Goal: Check status: Check status

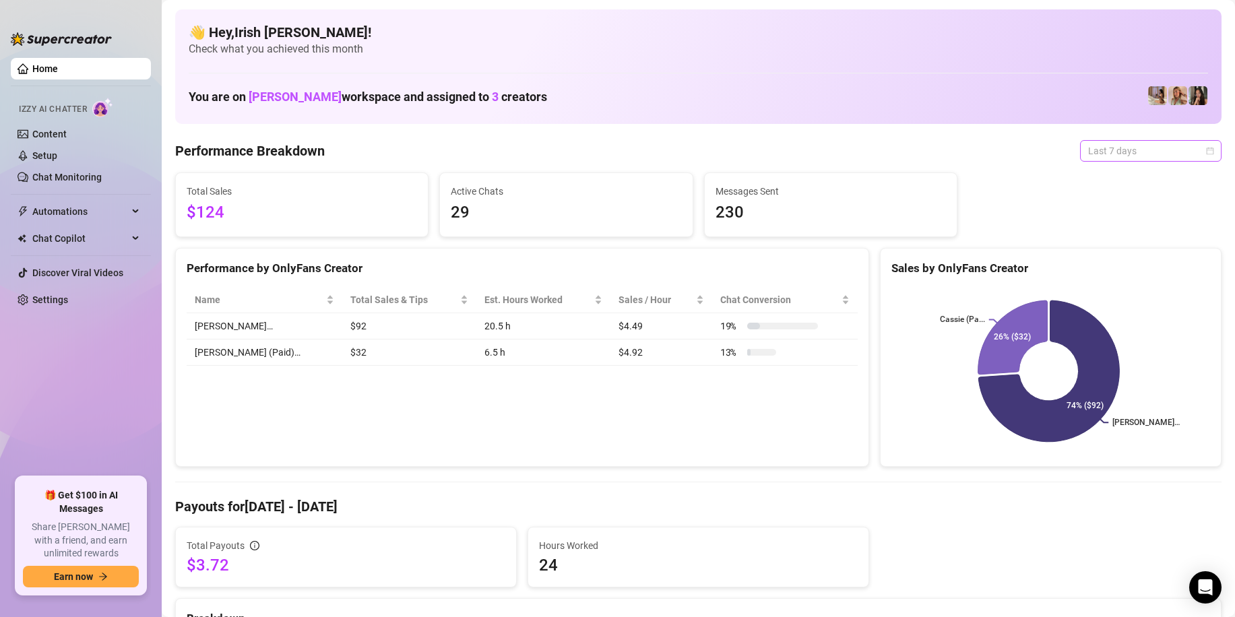
click at [1128, 153] on span "Last 7 days" at bounding box center [1150, 151] width 125 height 20
click at [1116, 175] on div "Last 24 hours" at bounding box center [1139, 177] width 120 height 15
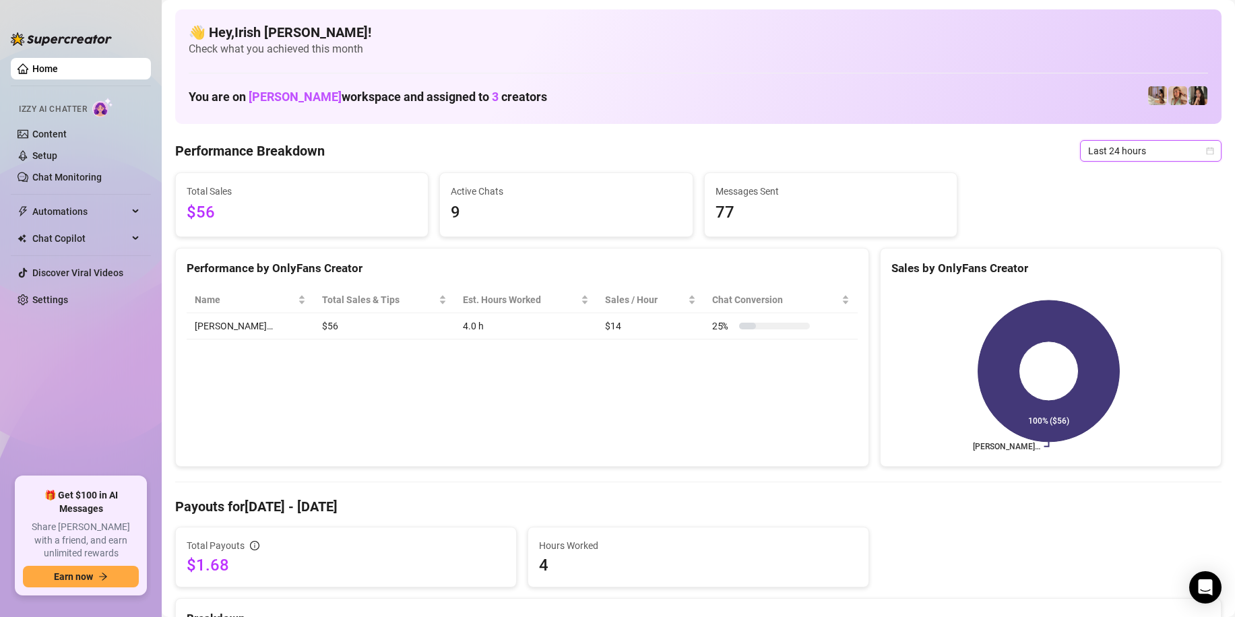
click at [1110, 157] on span "Last 24 hours" at bounding box center [1150, 151] width 125 height 20
click at [1106, 200] on div "Last 7 days" at bounding box center [1139, 199] width 120 height 15
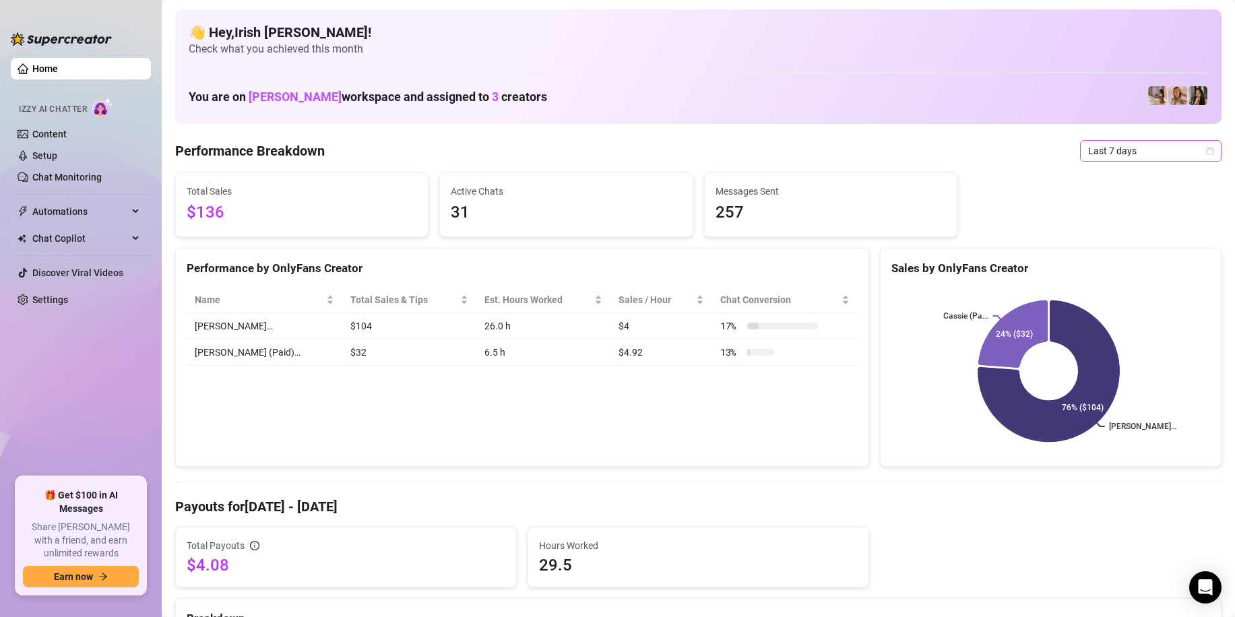
click at [1130, 148] on span "Last 7 days" at bounding box center [1150, 151] width 125 height 20
click at [1120, 178] on div "Last 24 hours" at bounding box center [1139, 177] width 120 height 15
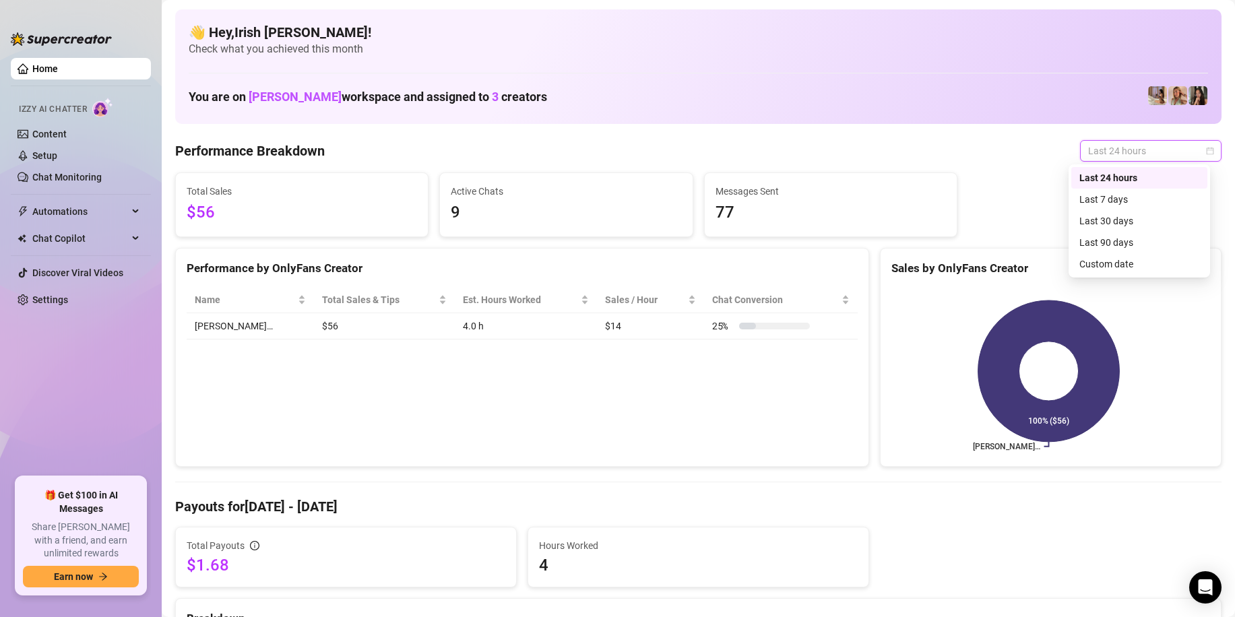
click at [1118, 152] on span "Last 24 hours" at bounding box center [1150, 151] width 125 height 20
click at [1112, 191] on div "Last 7 days" at bounding box center [1139, 200] width 136 height 22
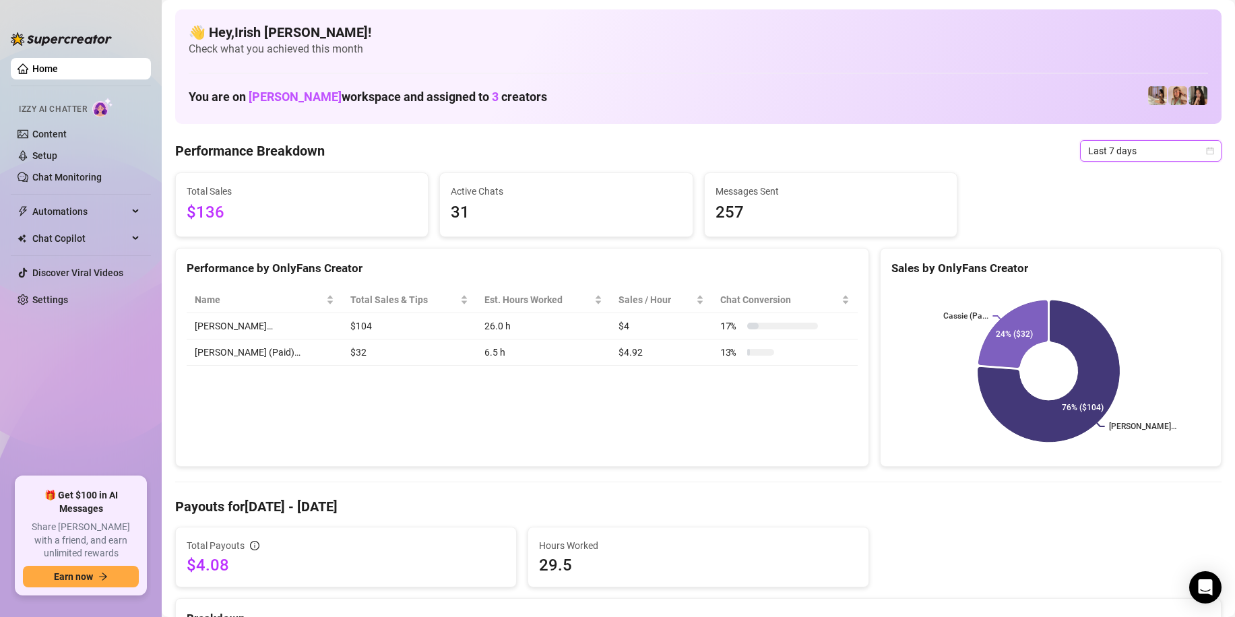
click at [1124, 152] on span "Last 7 days" at bounding box center [1150, 151] width 125 height 20
click at [1105, 218] on div "Last 30 days" at bounding box center [1139, 221] width 120 height 15
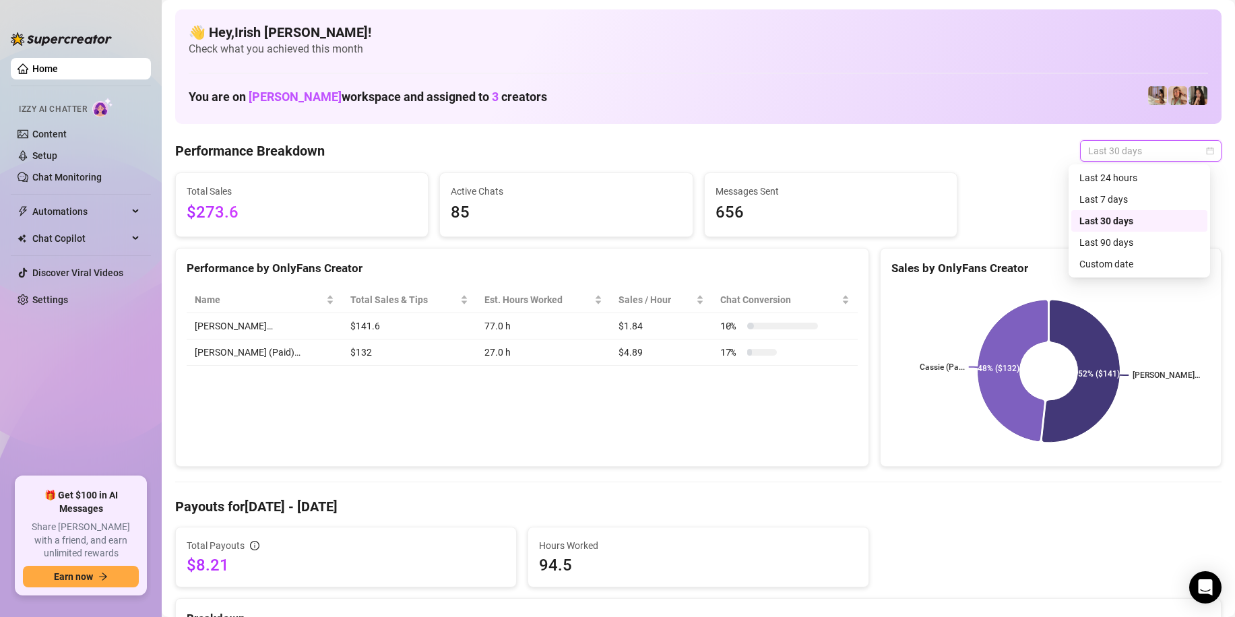
click at [1119, 143] on span "Last 30 days" at bounding box center [1150, 151] width 125 height 20
click at [1103, 195] on div "Last 7 days" at bounding box center [1139, 199] width 120 height 15
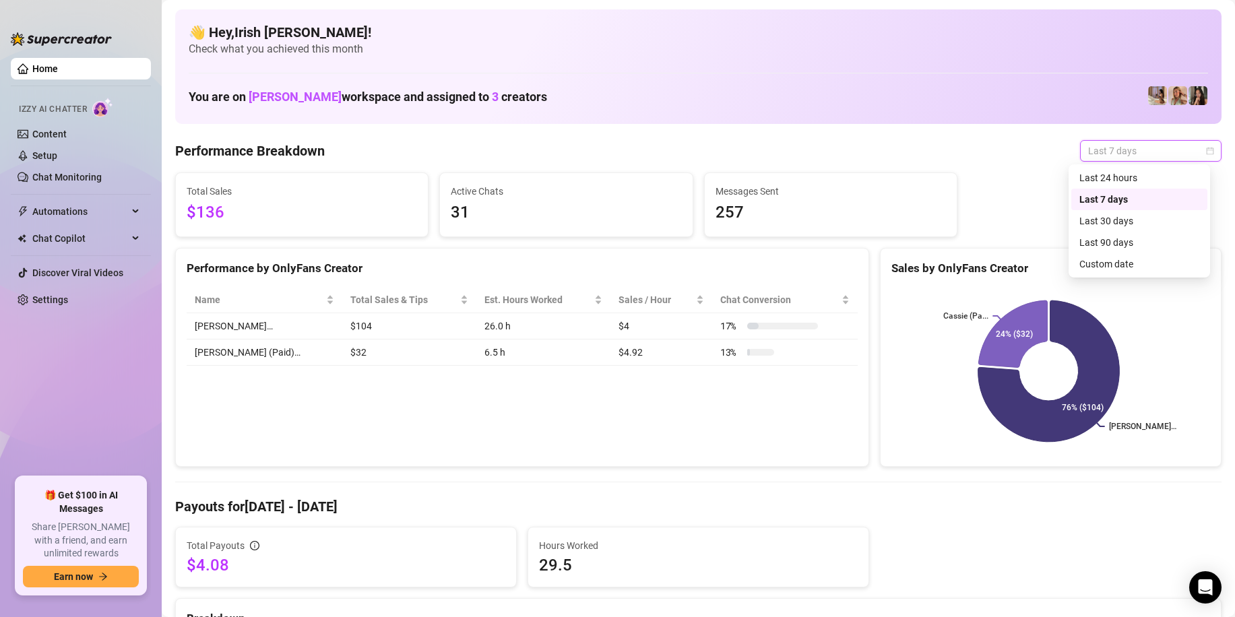
click at [1153, 156] on span "Last 7 days" at bounding box center [1150, 151] width 125 height 20
click at [1118, 182] on div "Last 24 hours" at bounding box center [1139, 177] width 120 height 15
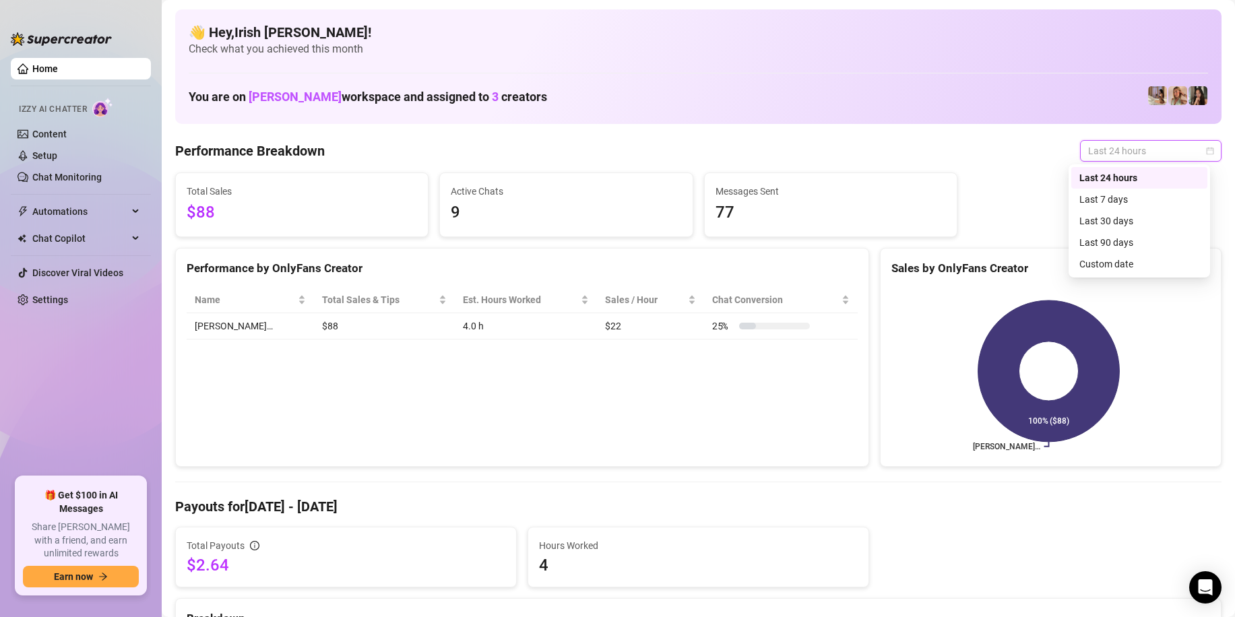
click at [1147, 148] on span "Last 24 hours" at bounding box center [1150, 151] width 125 height 20
click at [1135, 177] on div "Last 24 hours" at bounding box center [1139, 177] width 120 height 15
click at [1137, 144] on span "Last 24 hours" at bounding box center [1150, 151] width 125 height 20
click at [1126, 180] on div "Last 24 hours" at bounding box center [1139, 177] width 120 height 15
click at [1109, 154] on span "Last 24 hours" at bounding box center [1150, 151] width 125 height 20
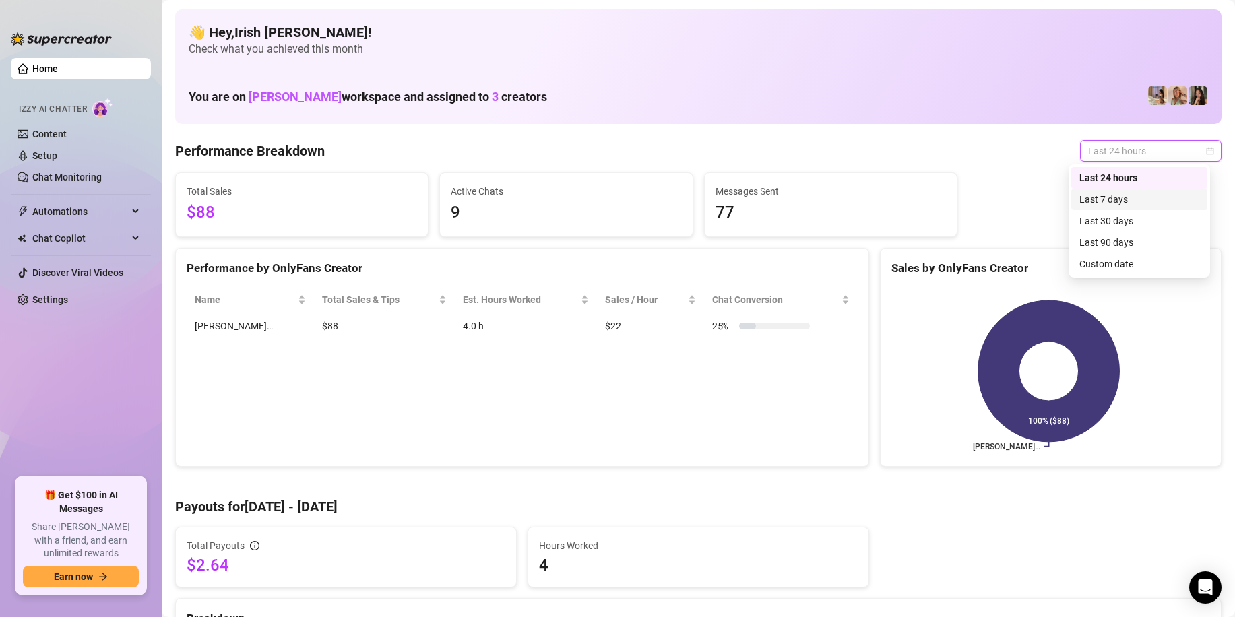
click at [1092, 198] on div "Last 7 days" at bounding box center [1139, 199] width 120 height 15
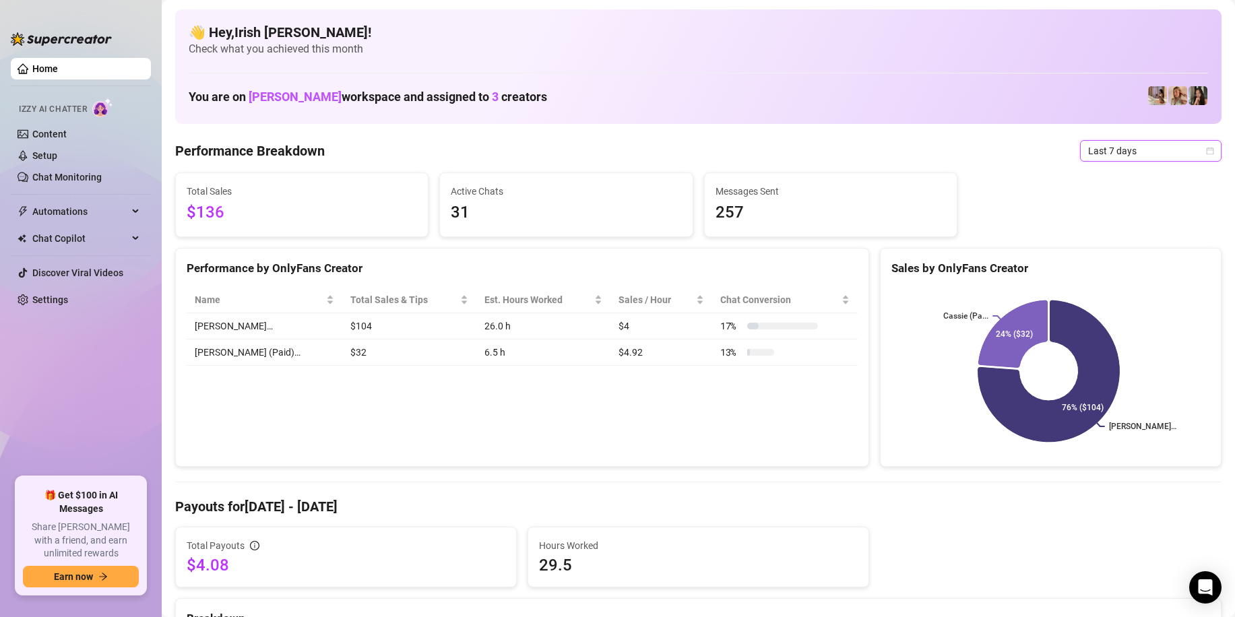
click at [1110, 150] on span "Last 7 days" at bounding box center [1150, 151] width 125 height 20
click at [1102, 172] on div "Last 24 hours" at bounding box center [1139, 177] width 120 height 15
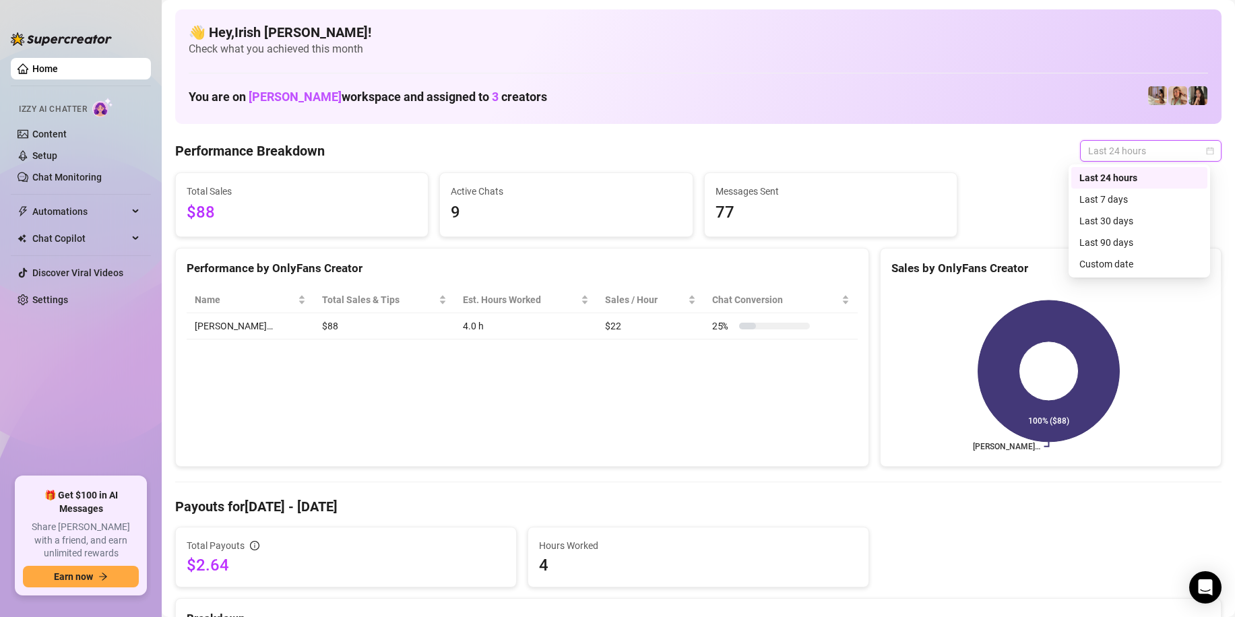
click at [1088, 156] on span "Last 24 hours" at bounding box center [1150, 151] width 125 height 20
click at [1110, 215] on div "Last 30 days" at bounding box center [1139, 221] width 120 height 15
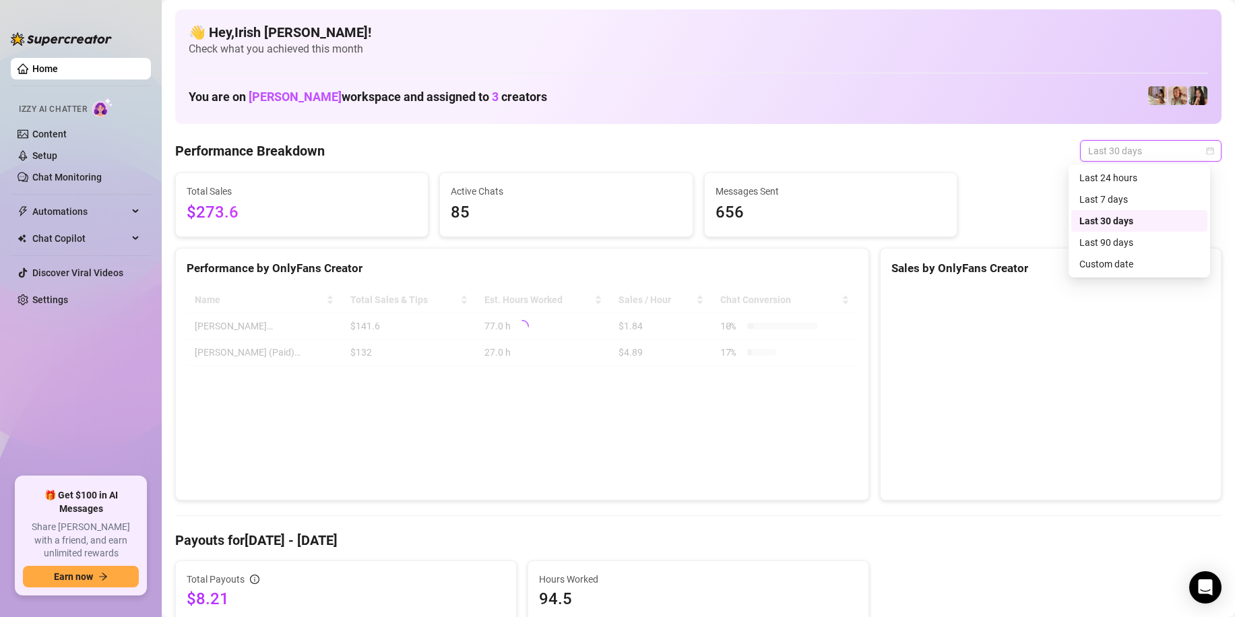
click at [1105, 150] on span "Last 30 days" at bounding box center [1150, 151] width 125 height 20
click at [1112, 195] on div "Last 7 days" at bounding box center [1139, 199] width 120 height 15
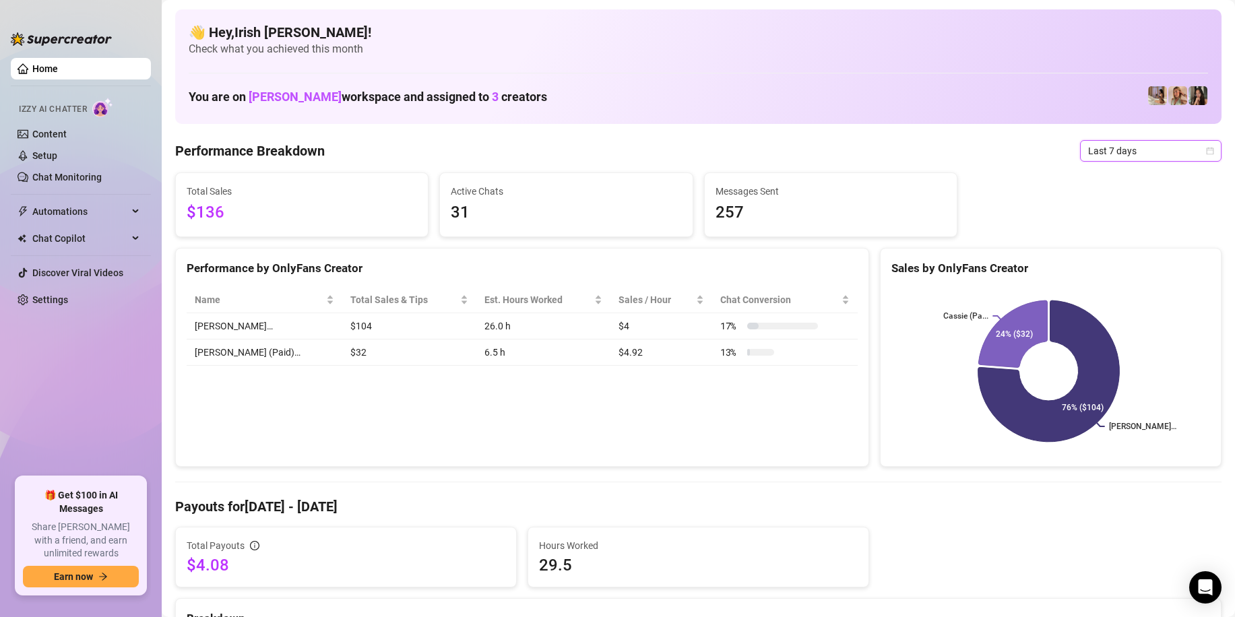
click at [1102, 148] on span "Last 7 days" at bounding box center [1150, 151] width 125 height 20
click at [1100, 174] on div "Last 24 hours" at bounding box center [1139, 177] width 120 height 15
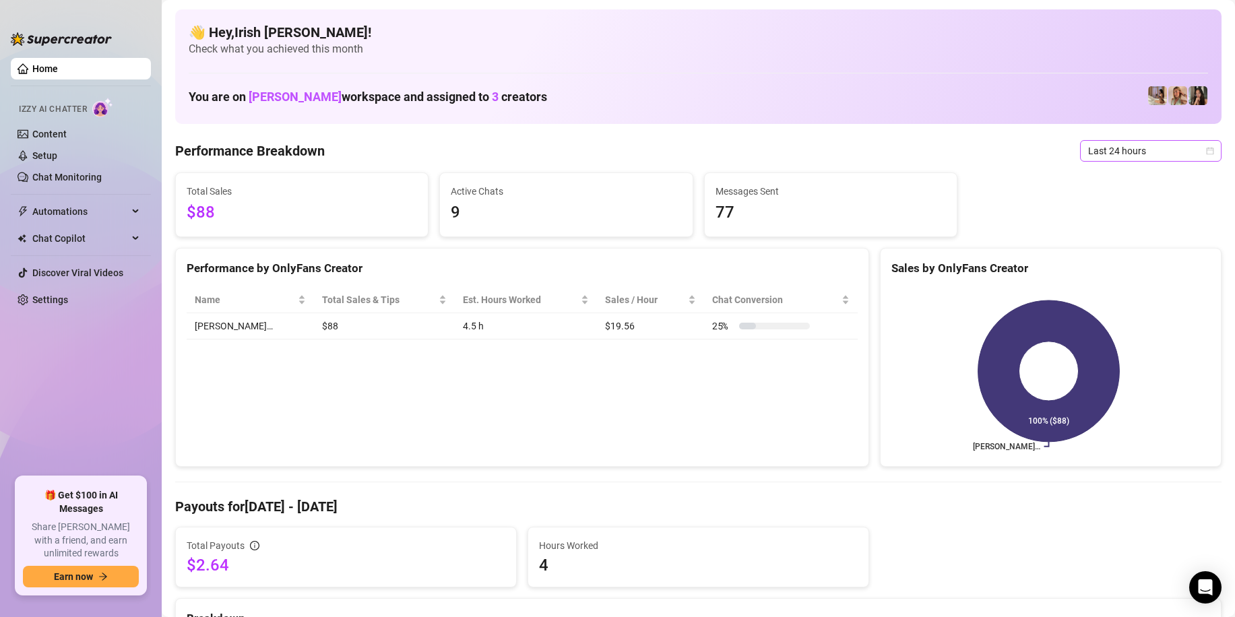
click at [1091, 156] on span "Last 24 hours" at bounding box center [1150, 151] width 125 height 20
click at [1089, 195] on div "Last 7 days" at bounding box center [1139, 199] width 120 height 15
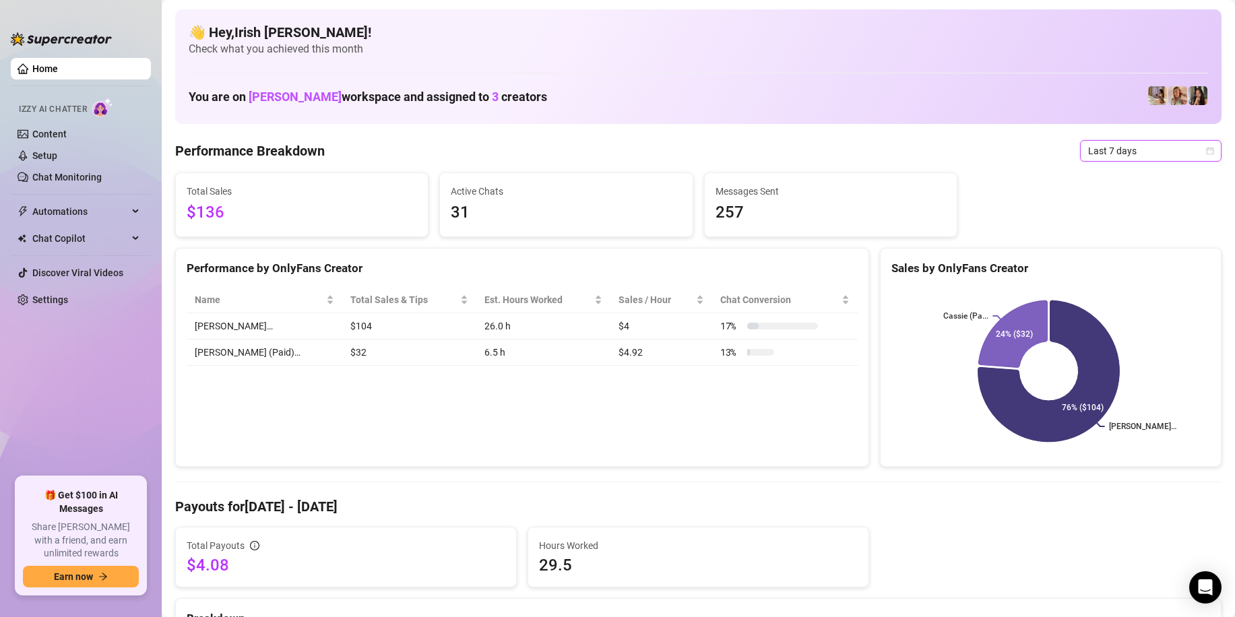
click at [1103, 149] on span "Last 7 days" at bounding box center [1150, 151] width 125 height 20
click at [1100, 175] on div "Last 24 hours" at bounding box center [1139, 177] width 120 height 15
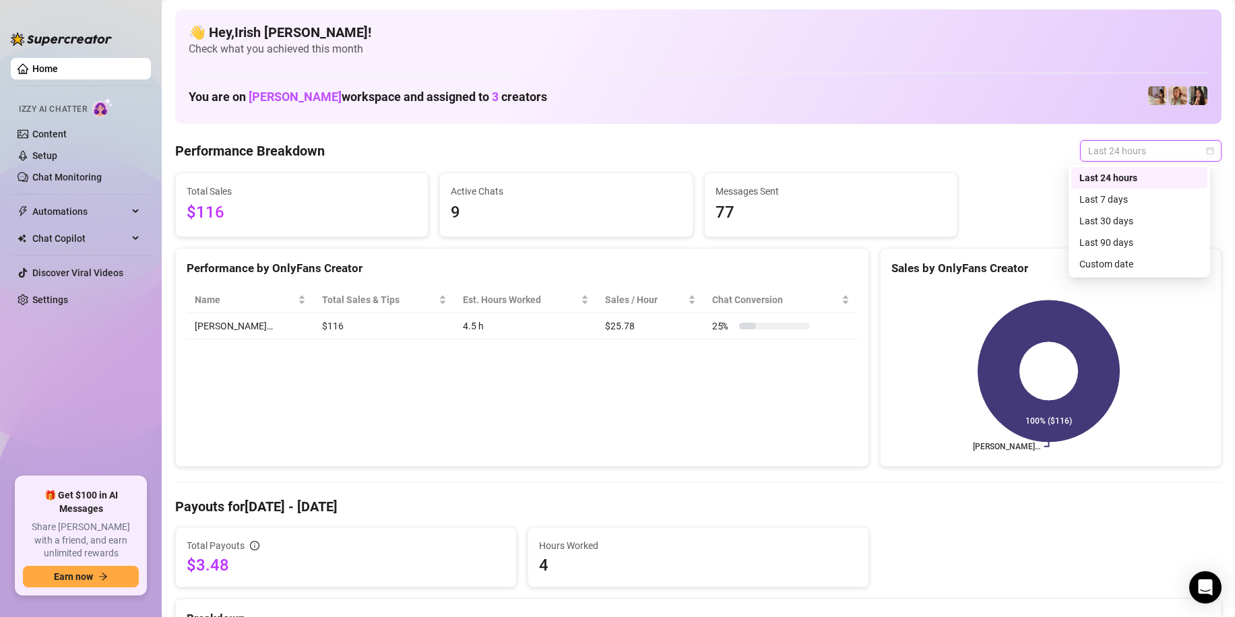
click at [1130, 158] on span "Last 24 hours" at bounding box center [1150, 151] width 125 height 20
click at [1134, 204] on div "Last 7 days" at bounding box center [1139, 199] width 120 height 15
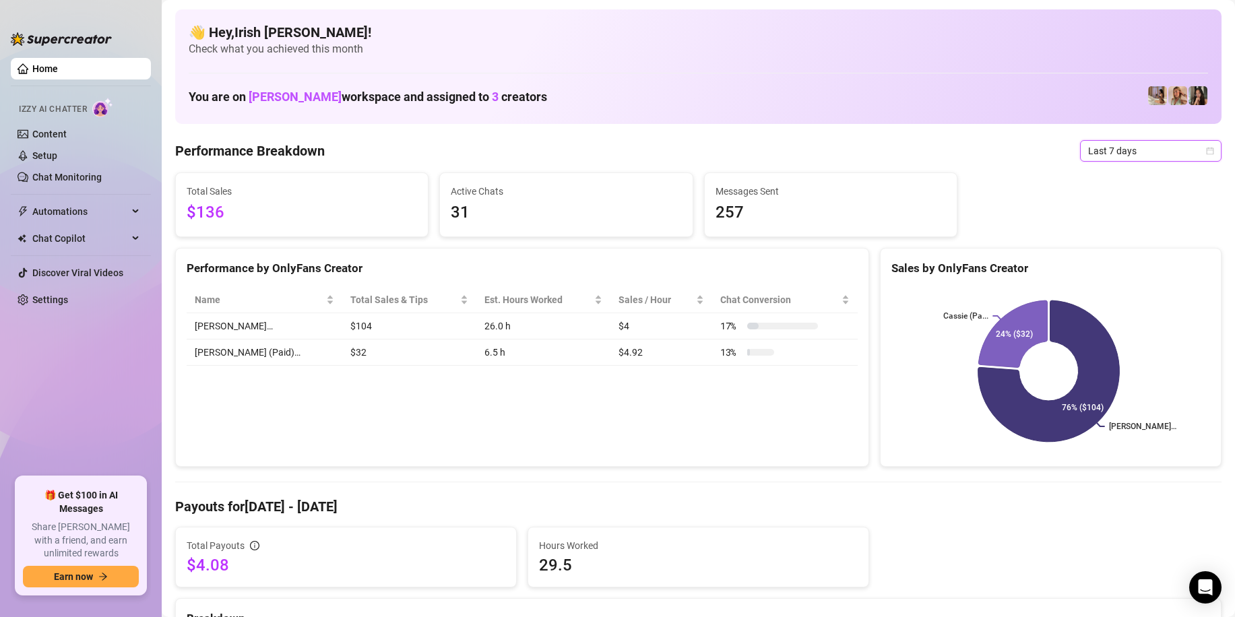
click at [1127, 151] on span "Last 7 days" at bounding box center [1150, 151] width 125 height 20
click at [1111, 183] on div "Last 24 hours" at bounding box center [1139, 177] width 120 height 15
